Goal: Browse casually: Explore the website without a specific task or goal

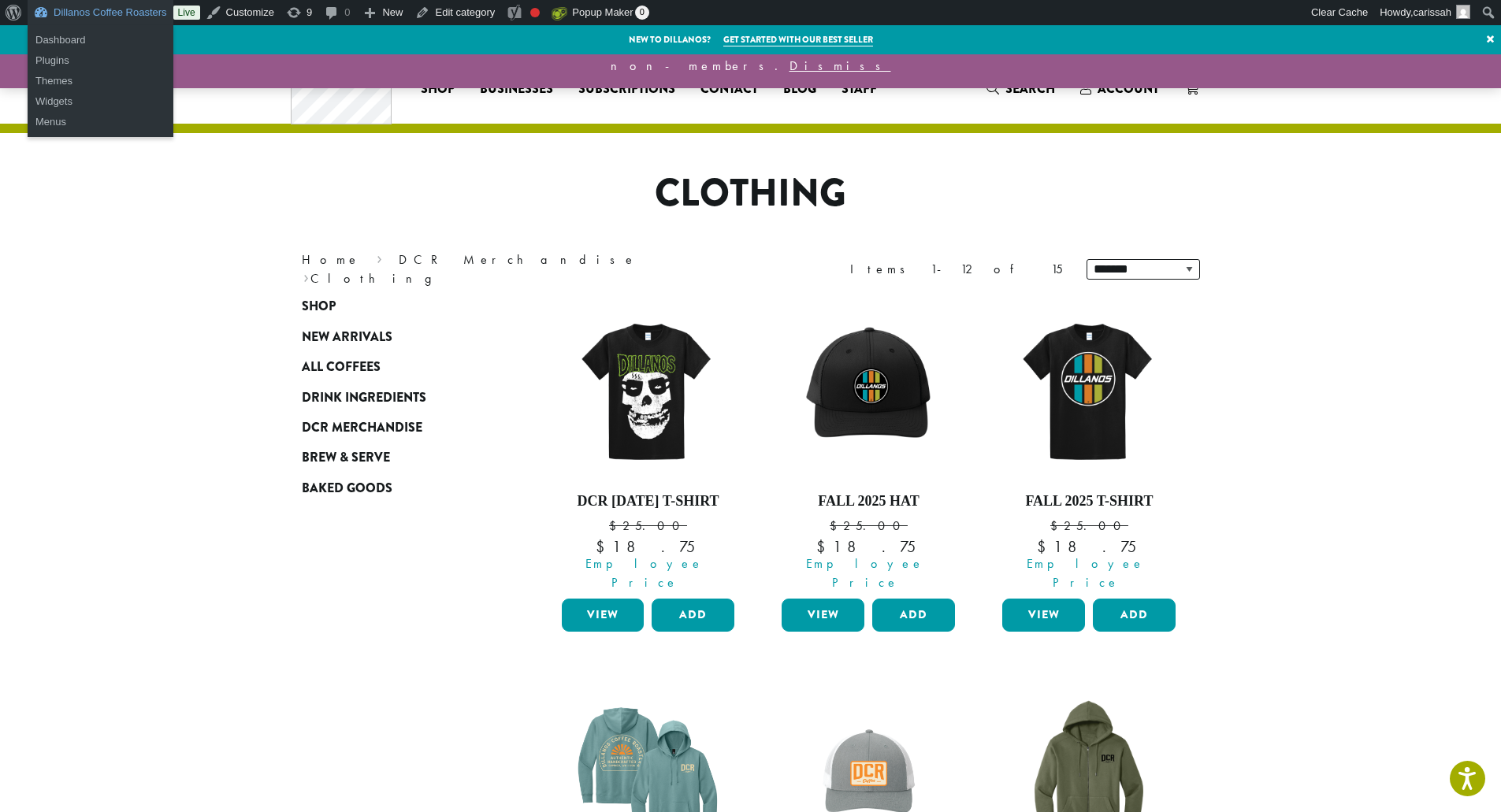
click at [89, 8] on link "Dillanos Coffee Roasters" at bounding box center [100, 13] width 146 height 25
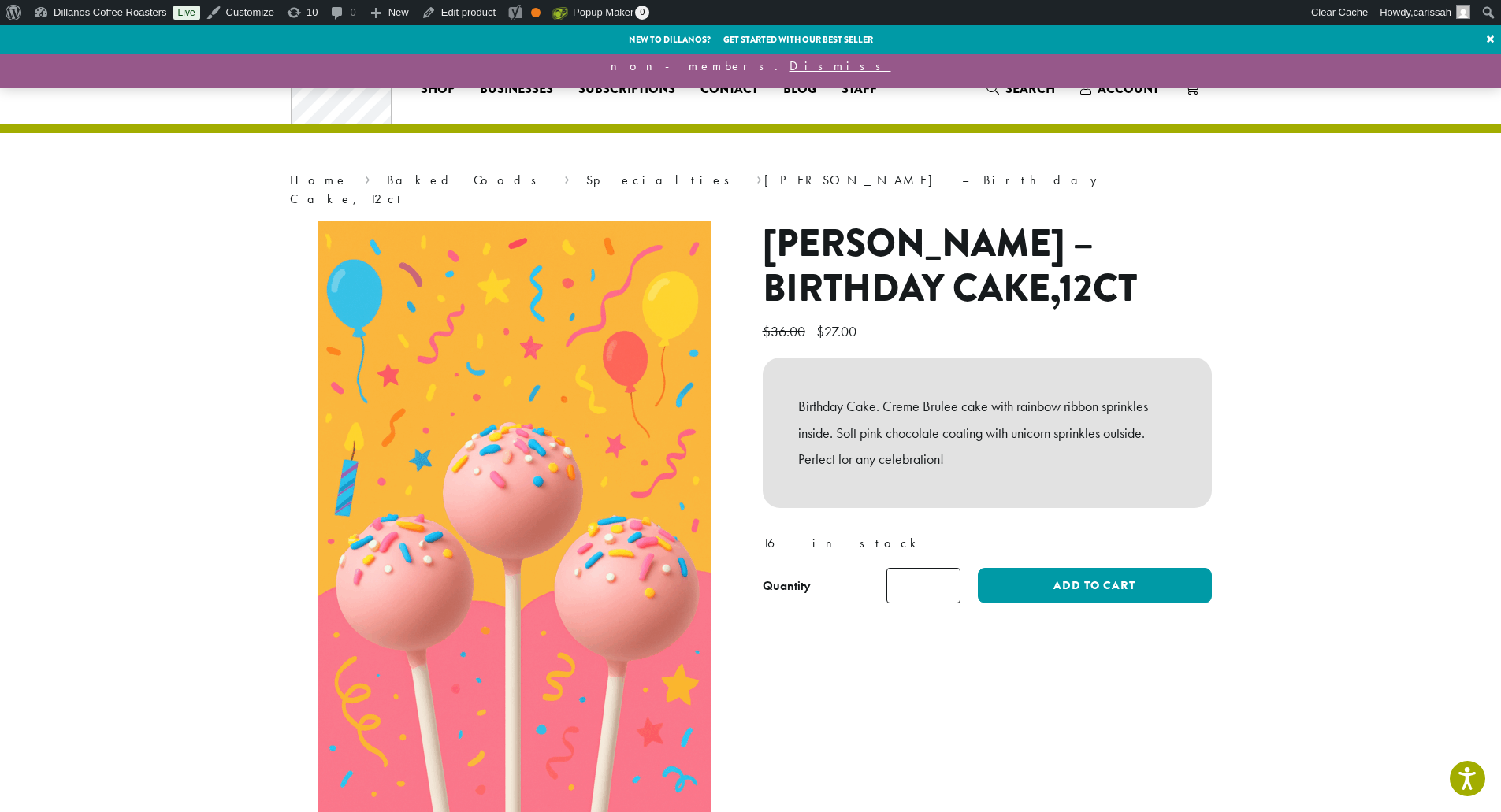
click at [1063, 279] on h1 "Kimmie Cake Pops – Birthday Cake,12ct" at bounding box center [987, 266] width 449 height 90
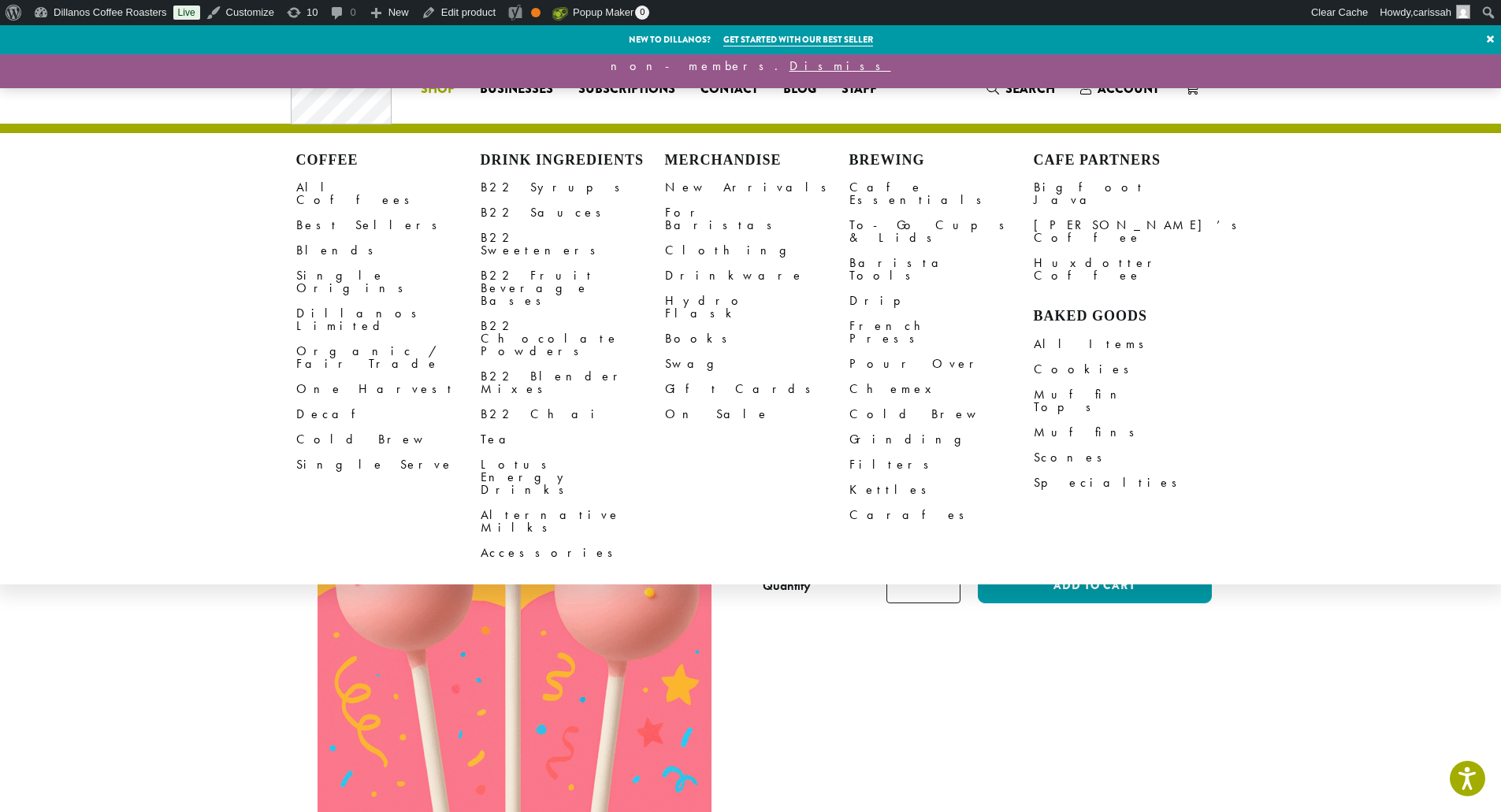
click at [416, 80] on li "Coffee All Coffees Best Sellers Blends Single Origins Dillanos Limited Organic …" at bounding box center [438, 89] width 59 height 25
click at [1055, 357] on link "Cookies" at bounding box center [1126, 369] width 185 height 25
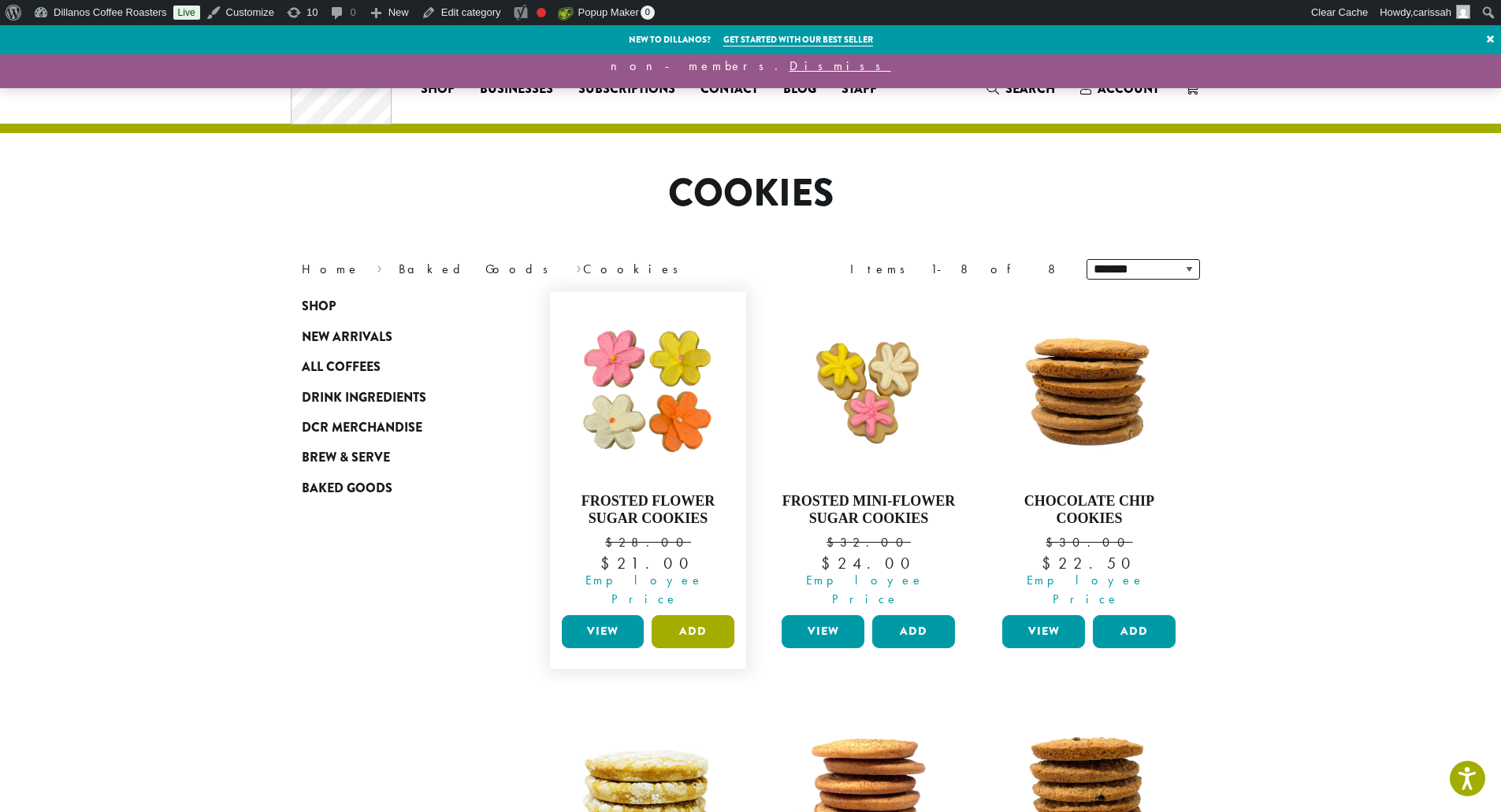
click at [711, 616] on button "Add" at bounding box center [693, 632] width 83 height 33
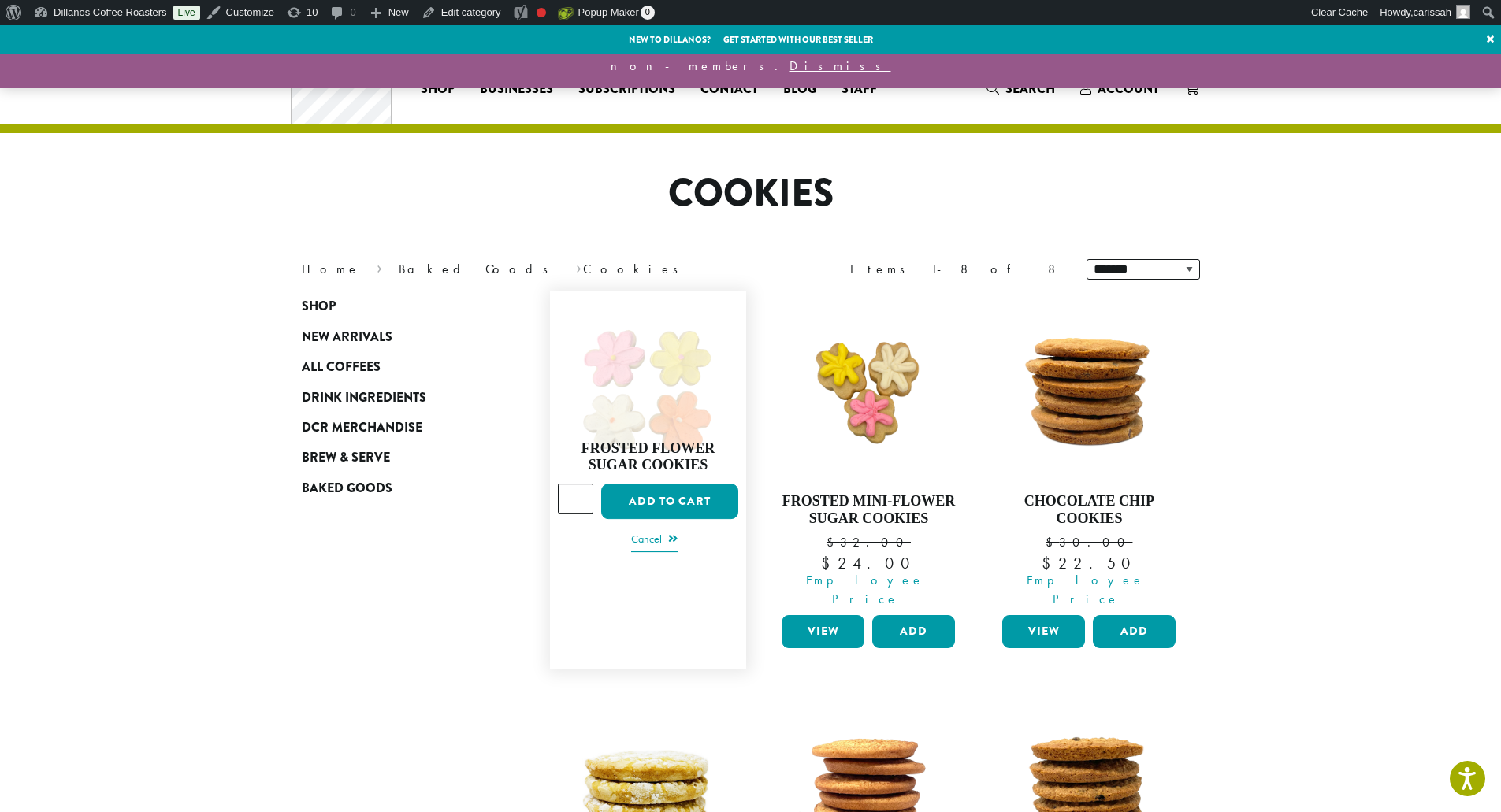
click at [657, 530] on link "Cancel" at bounding box center [654, 540] width 46 height 22
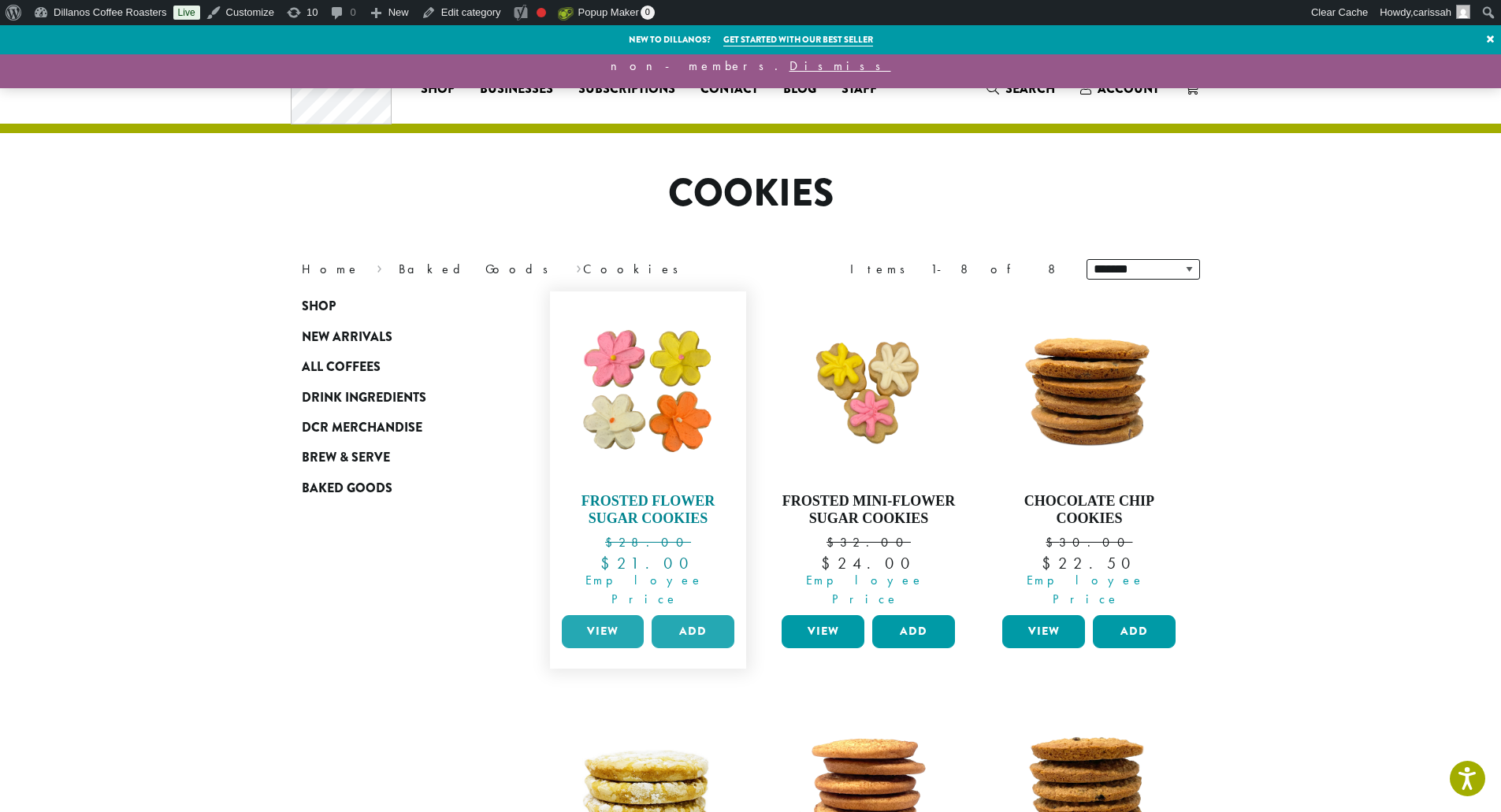
click at [636, 415] on img at bounding box center [648, 390] width 181 height 181
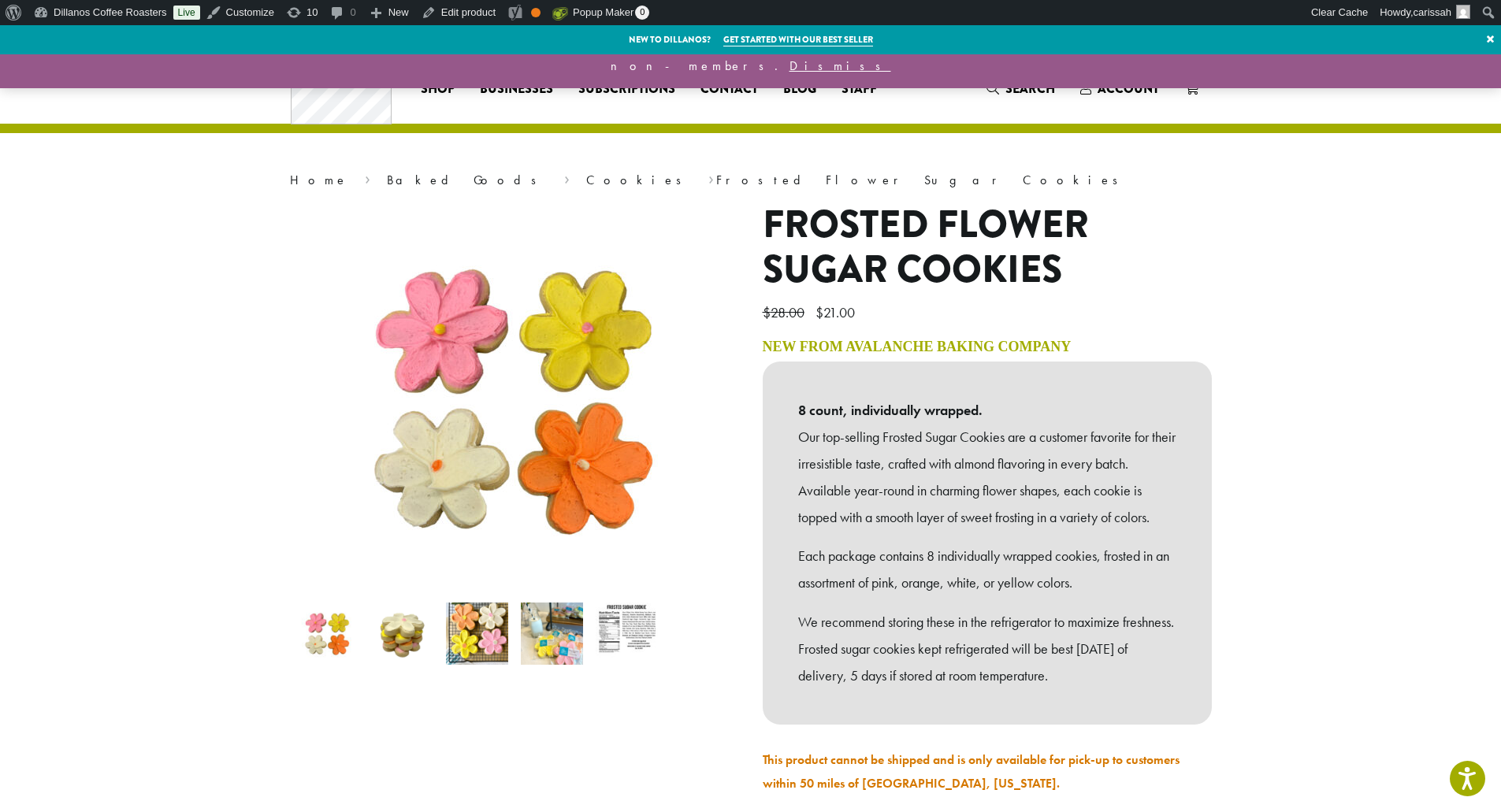
scroll to position [236, 0]
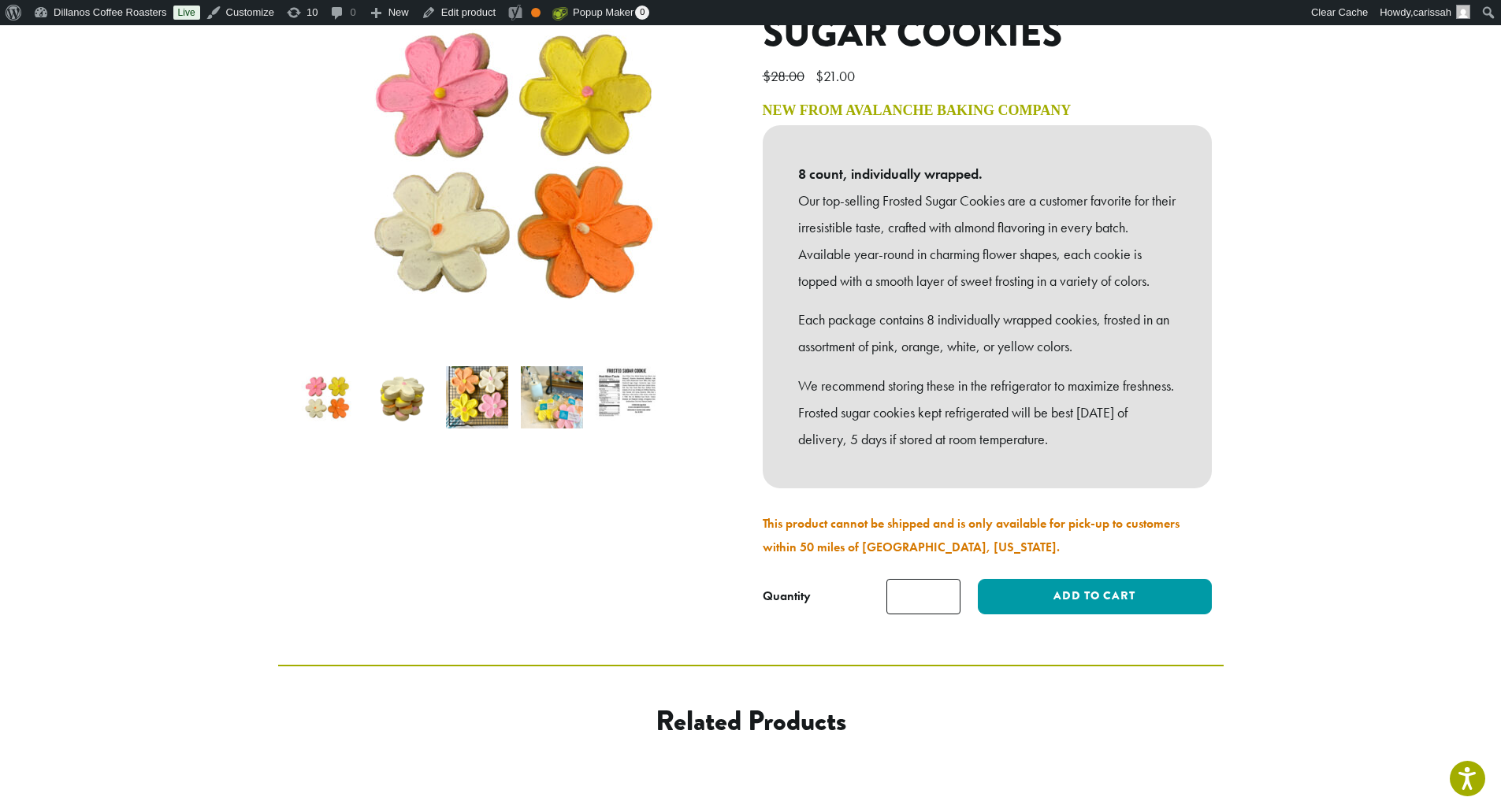
click at [976, 550] on p "This product cannot be shipped and is only available for pick-up to customers w…" at bounding box center [987, 535] width 449 height 47
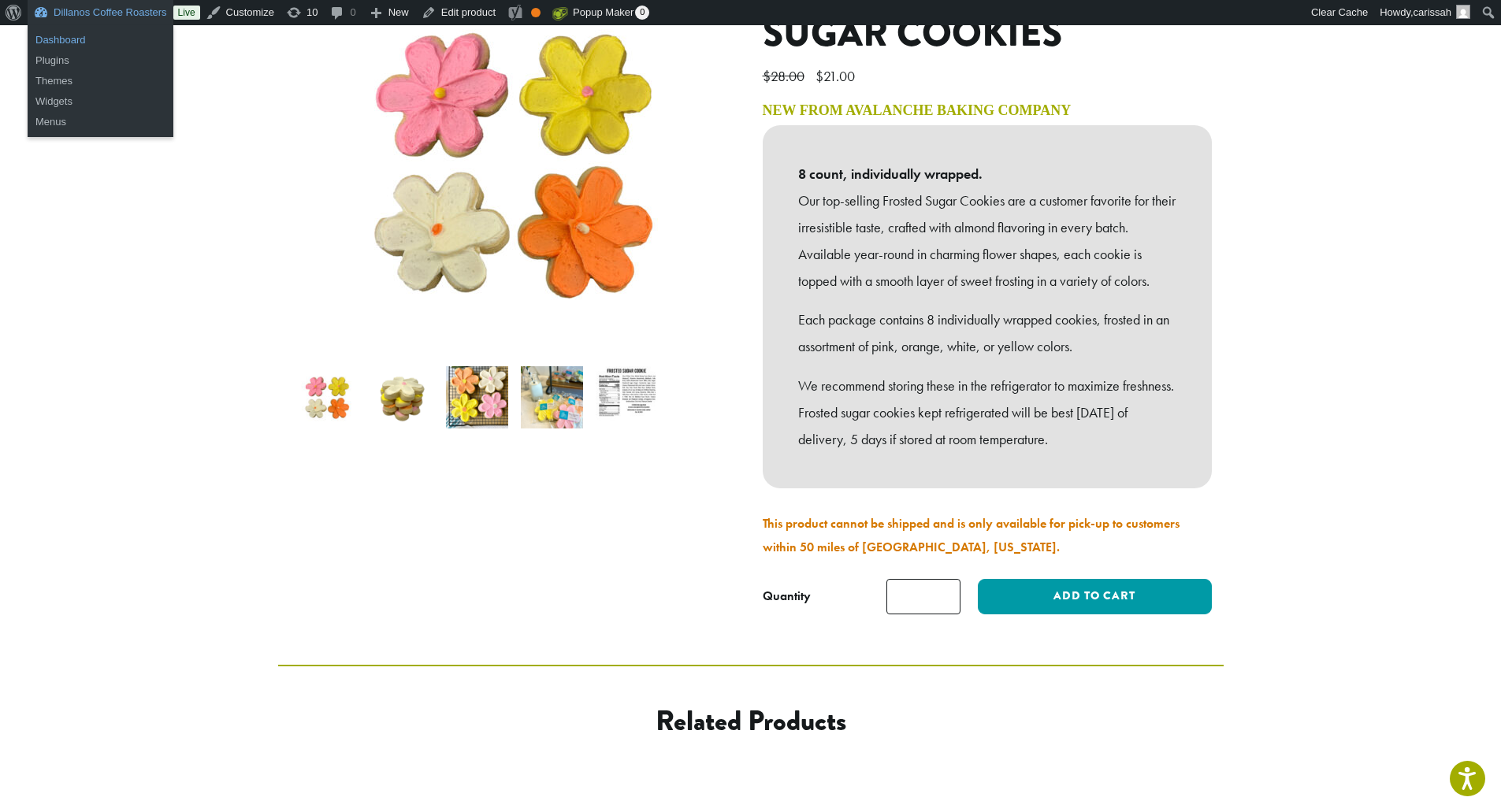
click at [47, 39] on link "Dashboard" at bounding box center [100, 40] width 146 height 20
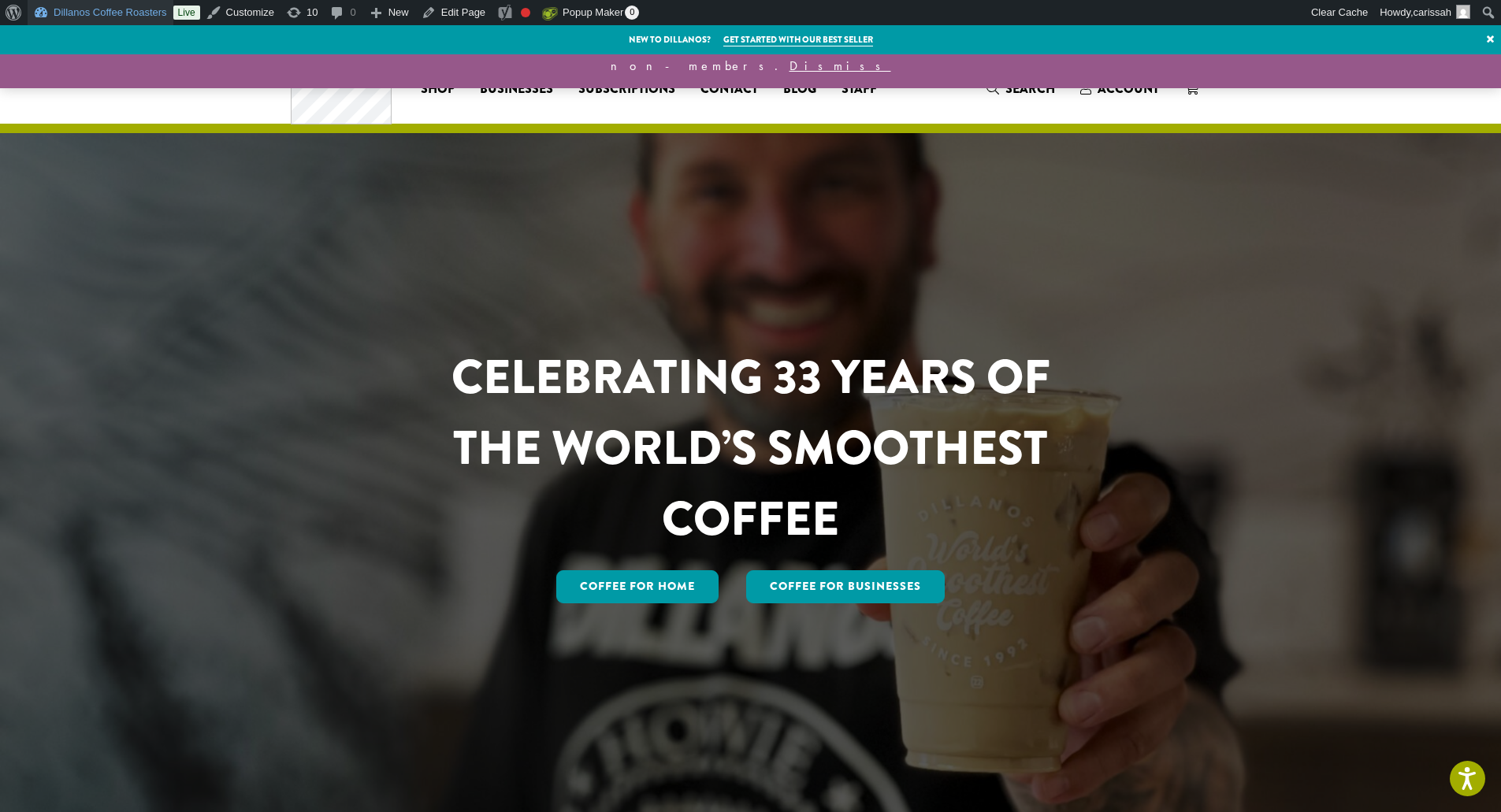
drag, startPoint x: 103, startPoint y: 9, endPoint x: 113, endPoint y: 13, distance: 10.8
click at [103, 9] on link "Dillanos Coffee Roasters" at bounding box center [100, 13] width 146 height 25
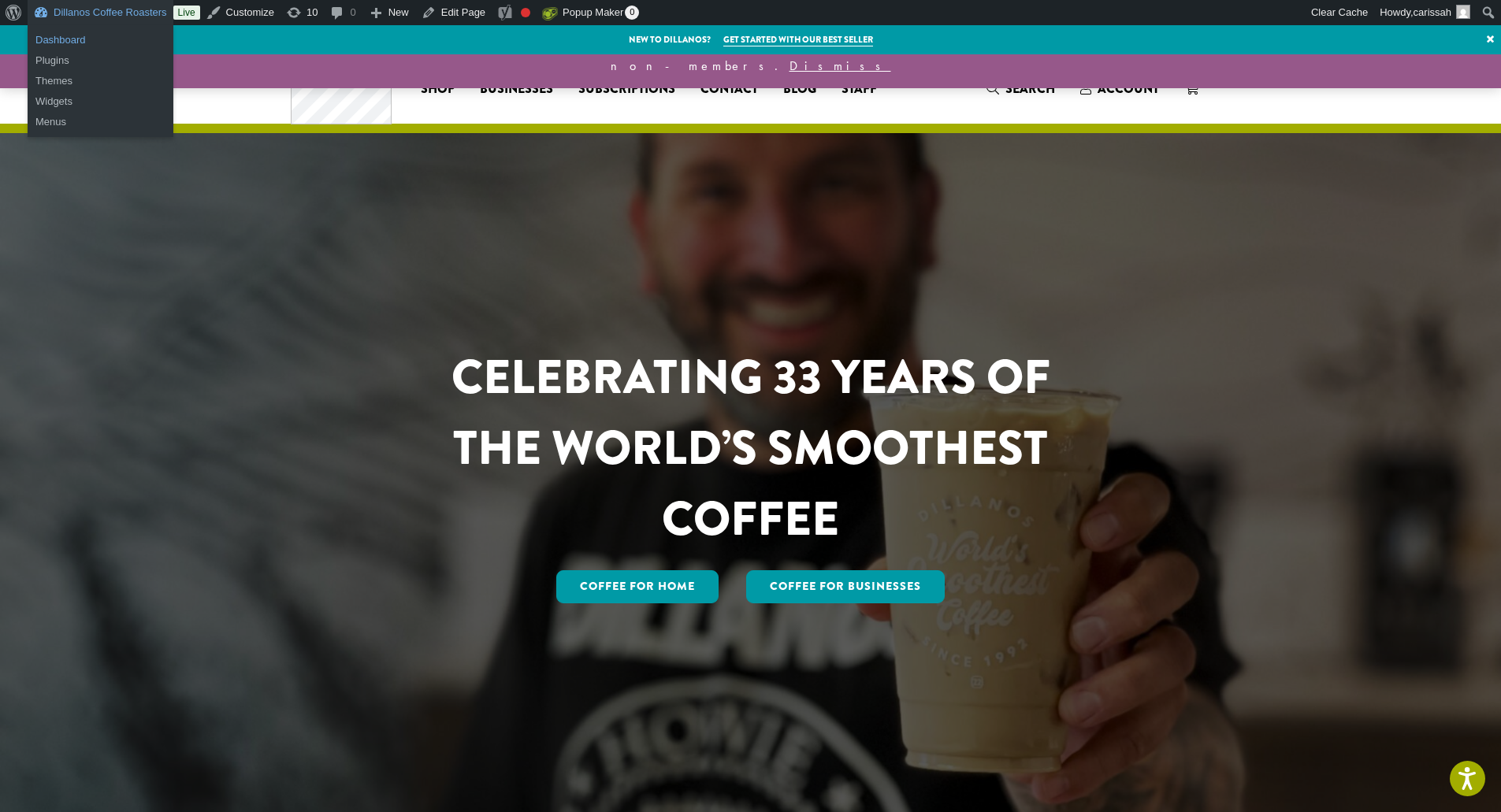
click at [84, 37] on link "Dashboard" at bounding box center [100, 40] width 146 height 20
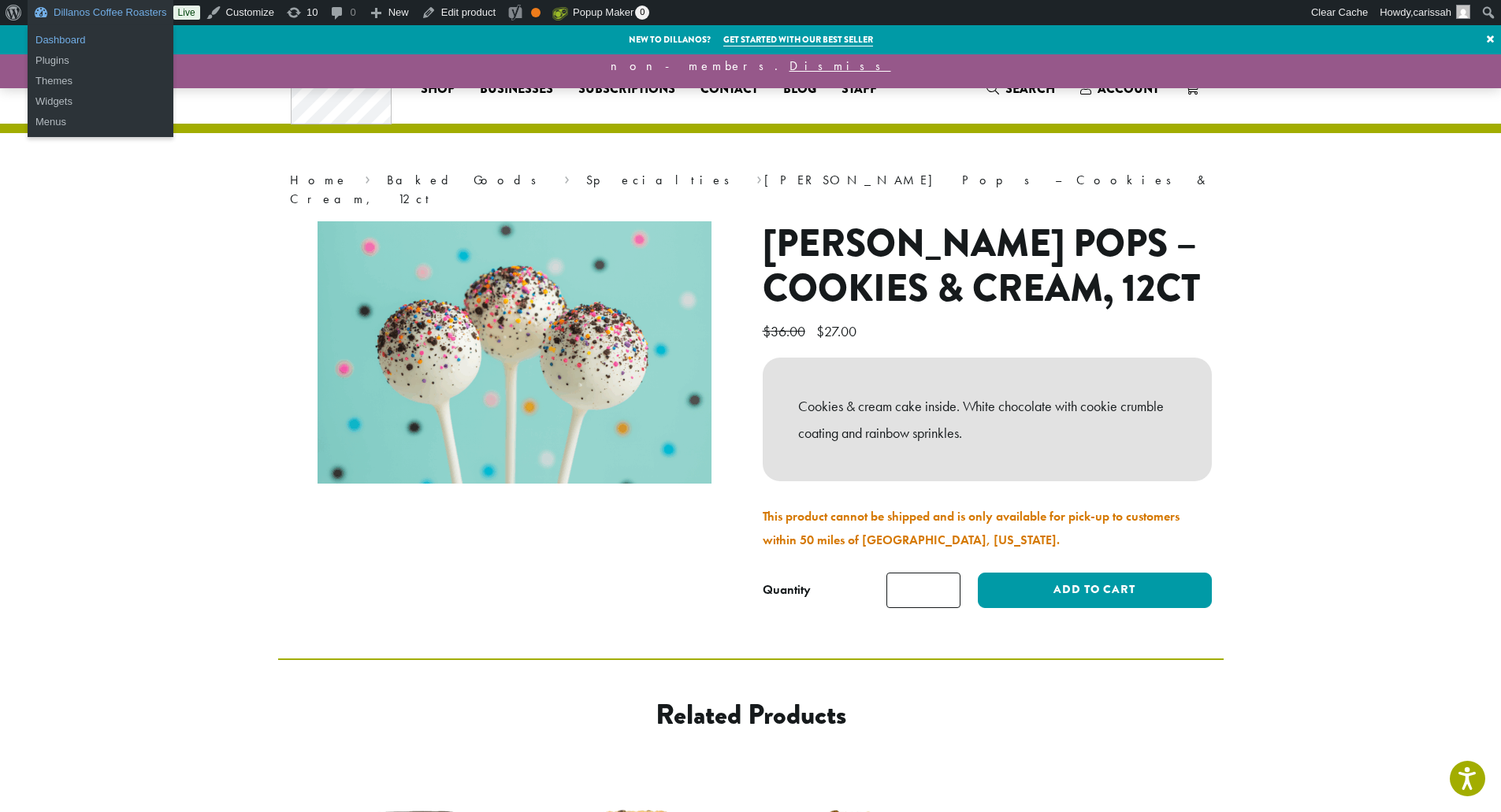
click at [70, 40] on link "Dashboard" at bounding box center [100, 40] width 146 height 20
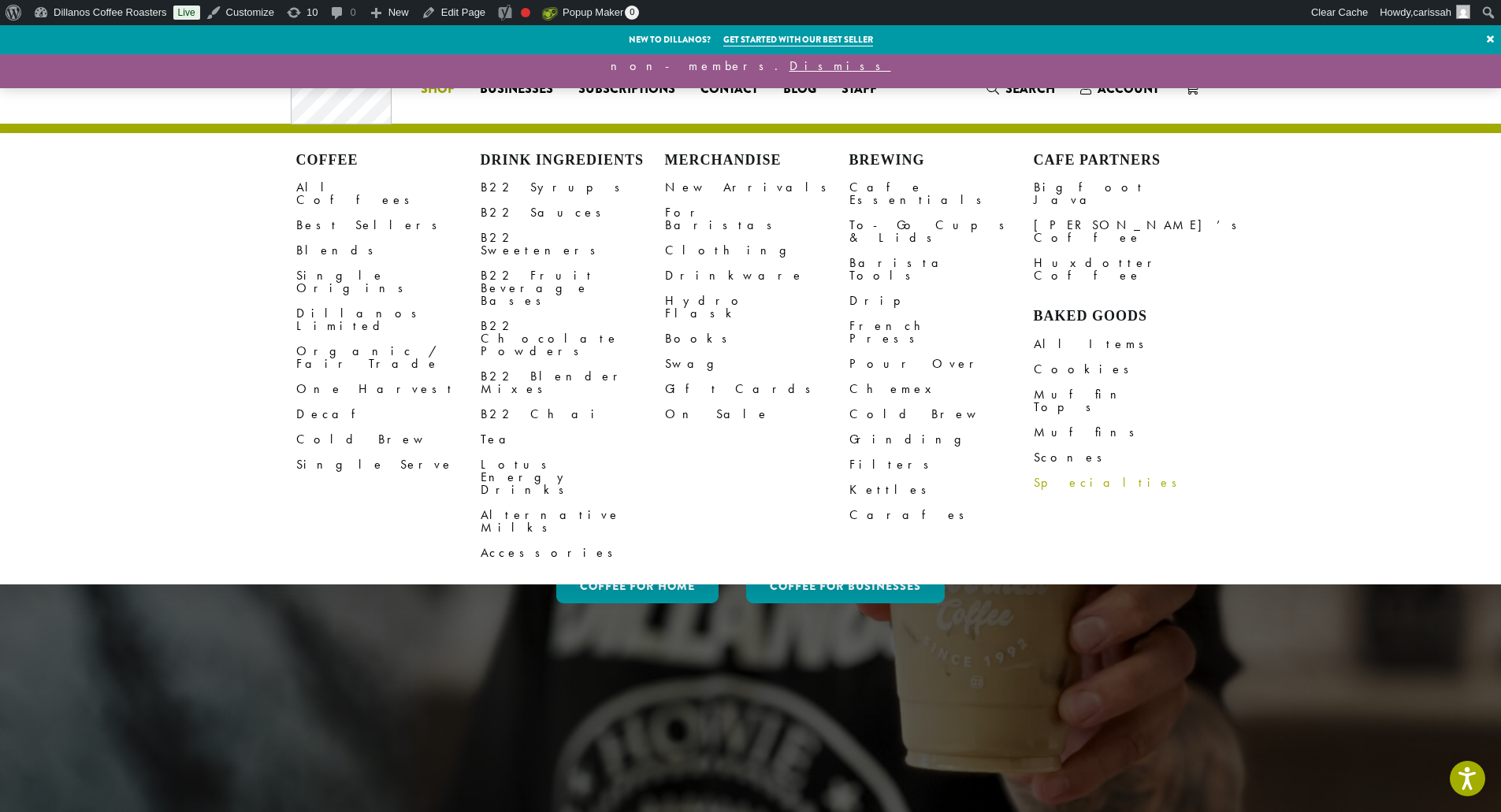
click at [1056, 471] on link "Specialties" at bounding box center [1126, 483] width 185 height 25
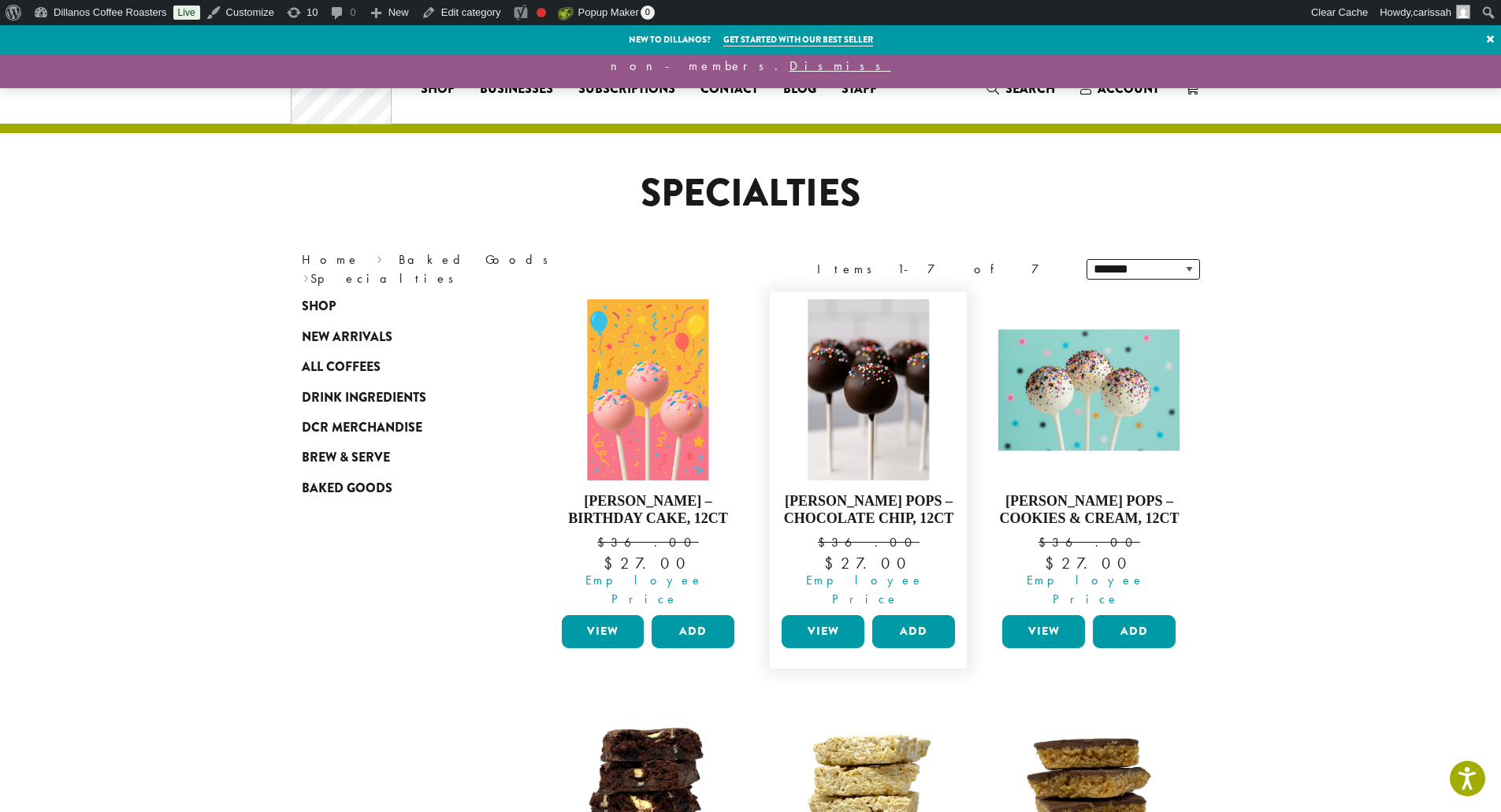
click at [818, 616] on link "View" at bounding box center [823, 632] width 83 height 33
click at [621, 449] on img at bounding box center [648, 390] width 121 height 181
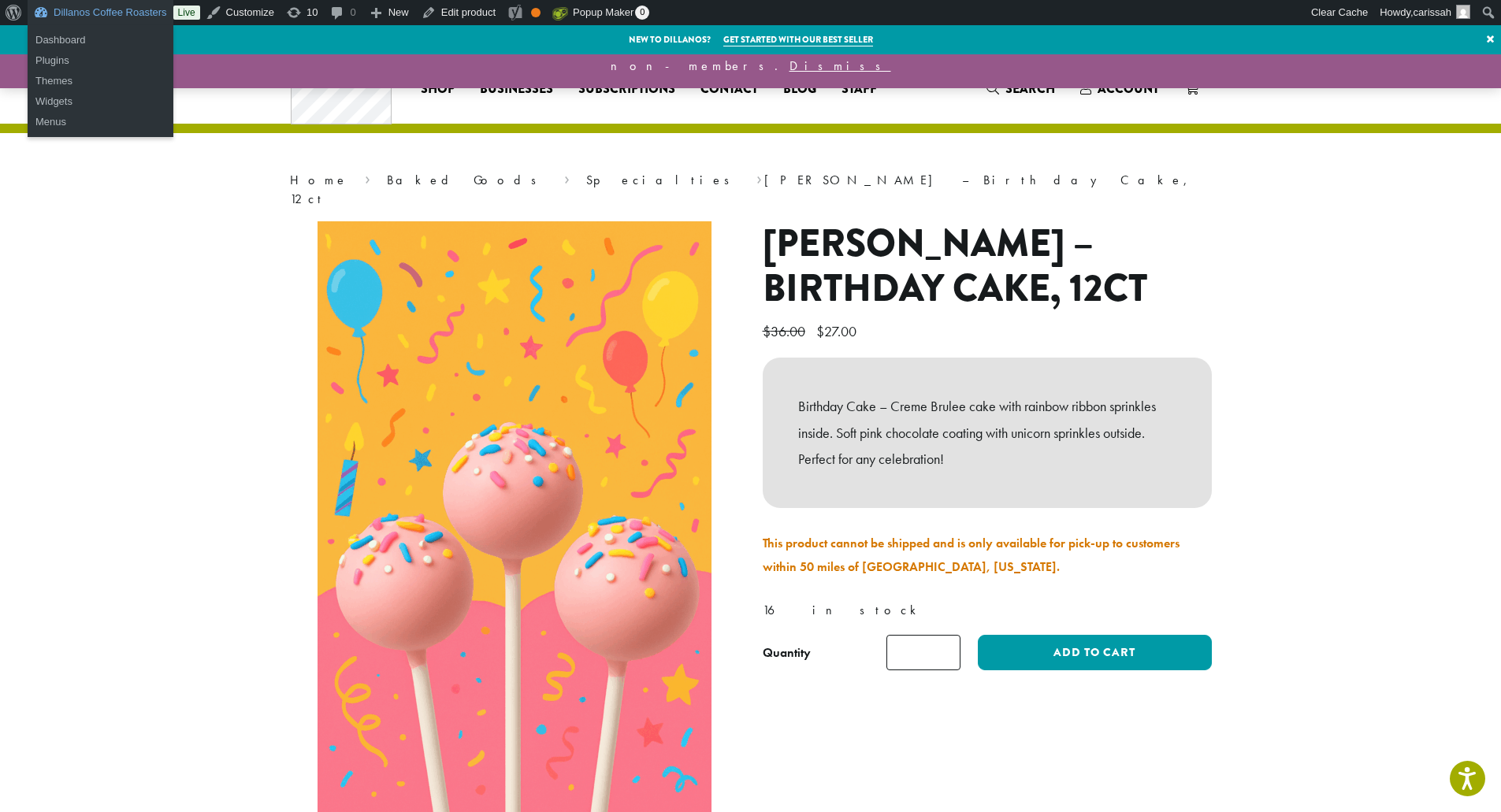
click at [48, 9] on link "Dillanos Coffee Roasters" at bounding box center [100, 13] width 146 height 25
